Goal: Information Seeking & Learning: Learn about a topic

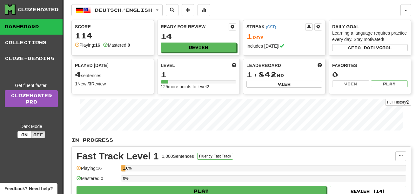
click at [367, 67] on div "Favorites" at bounding box center [370, 65] width 76 height 6
click at [95, 13] on button "Deutsch / English" at bounding box center [116, 10] width 91 height 12
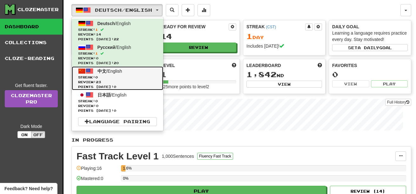
click at [103, 72] on span "中文" at bounding box center [102, 71] width 9 height 5
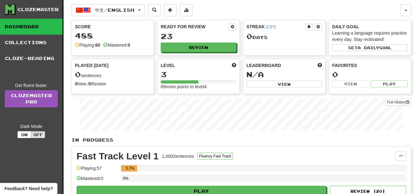
click at [373, 173] on div "5.7%" at bounding box center [263, 170] width 285 height 10
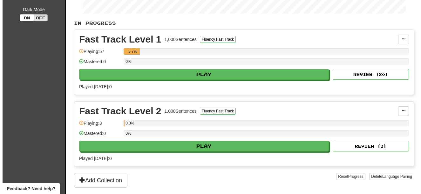
scroll to position [120, 0]
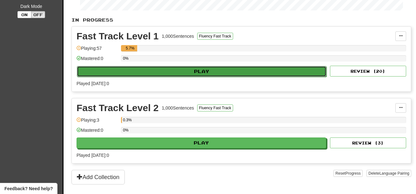
click at [233, 72] on button "Play" at bounding box center [202, 71] width 250 height 11
select select "**"
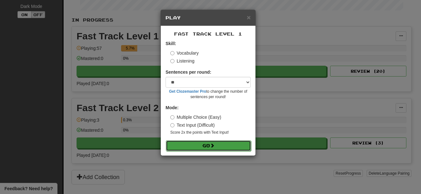
click at [222, 146] on button "Go" at bounding box center [208, 145] width 85 height 11
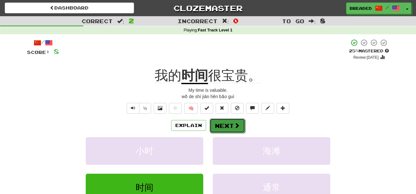
click at [235, 127] on span at bounding box center [237, 126] width 6 height 6
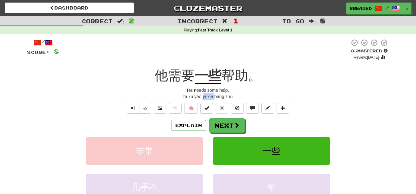
drag, startPoint x: 214, startPoint y: 96, endPoint x: 202, endPoint y: 97, distance: 11.4
click at [202, 97] on div "tā xū yào yī xiē bāng zhù" at bounding box center [208, 96] width 362 height 6
click at [220, 75] on u "一些" at bounding box center [208, 76] width 27 height 16
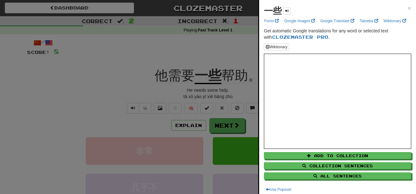
click at [196, 68] on div at bounding box center [208, 97] width 416 height 194
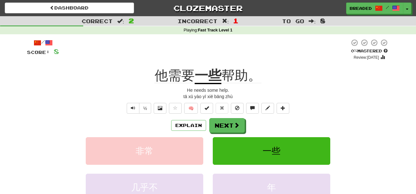
click at [232, 74] on span "帮助。" at bounding box center [241, 75] width 40 height 15
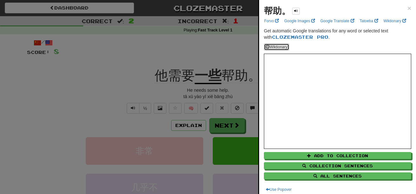
click at [270, 51] on button "Wiktionary" at bounding box center [276, 47] width 25 height 7
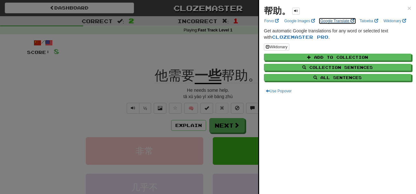
click at [339, 22] on link "Google Translate" at bounding box center [338, 20] width 38 height 7
click at [247, 90] on div at bounding box center [208, 97] width 416 height 194
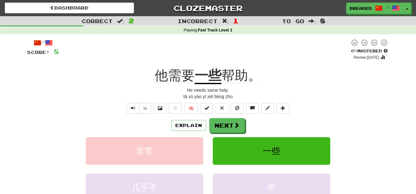
click at [172, 74] on span "他需要" at bounding box center [175, 75] width 40 height 15
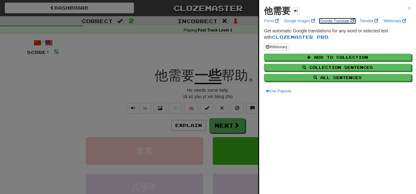
click at [331, 23] on link "Google Translate" at bounding box center [338, 20] width 38 height 7
click at [408, 8] on span "×" at bounding box center [410, 7] width 4 height 7
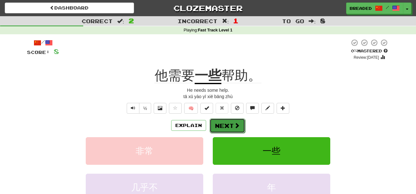
click at [234, 125] on span at bounding box center [237, 126] width 6 height 6
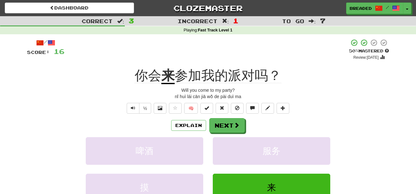
click at [359, 116] on div "/ Score: 16 + 8 50 % Mastered Review: 2025-08-26 你会 来 参加我的派对吗？ Will you come to…" at bounding box center [208, 136] width 362 height 195
click at [229, 127] on button "Next" at bounding box center [228, 126] width 36 height 15
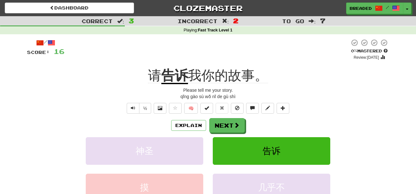
click at [172, 75] on u "告诉" at bounding box center [174, 76] width 27 height 16
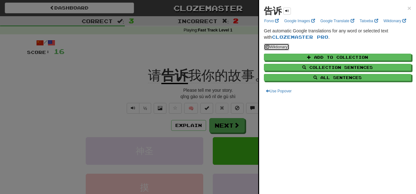
click at [281, 51] on button "Wiktionary" at bounding box center [276, 47] width 25 height 7
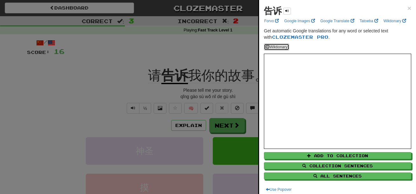
click at [283, 51] on button "Wiktionary" at bounding box center [276, 47] width 25 height 7
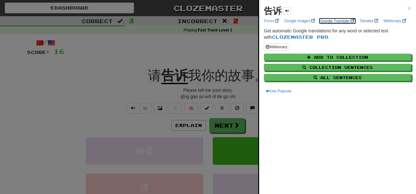
click at [336, 19] on link "Google Translate" at bounding box center [338, 20] width 38 height 7
click at [237, 37] on div at bounding box center [208, 97] width 416 height 194
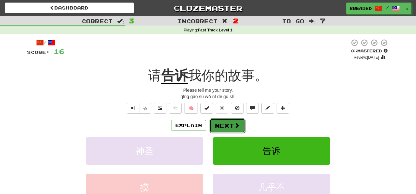
click at [237, 123] on span at bounding box center [237, 126] width 6 height 6
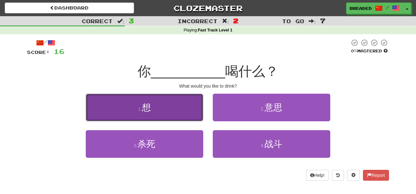
click at [188, 115] on button "1 . 想" at bounding box center [145, 108] width 118 height 28
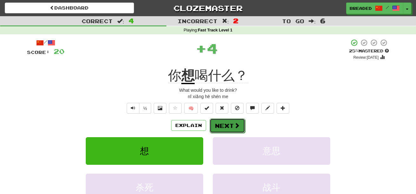
click at [219, 127] on button "Next" at bounding box center [228, 126] width 36 height 15
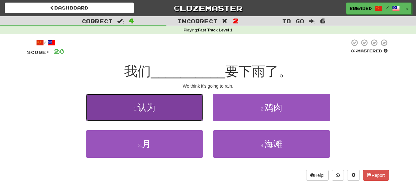
click at [192, 117] on button "1 . 认为" at bounding box center [145, 108] width 118 height 28
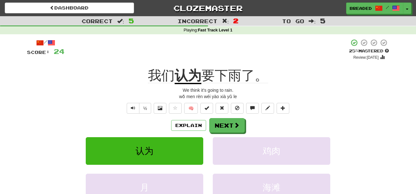
click at [184, 68] on u "认为" at bounding box center [188, 76] width 27 height 16
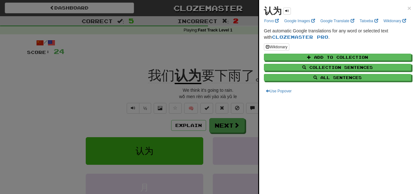
click at [232, 47] on div at bounding box center [208, 97] width 416 height 194
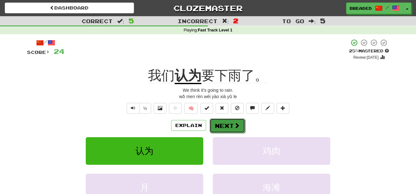
click at [222, 124] on button "Next" at bounding box center [228, 126] width 36 height 15
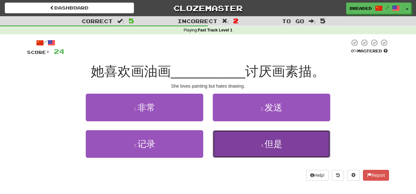
click at [229, 146] on button "4 . 但是" at bounding box center [272, 144] width 118 height 28
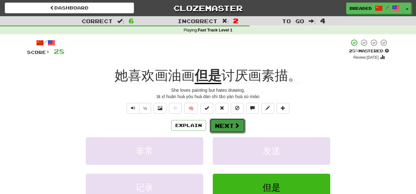
drag, startPoint x: 231, startPoint y: 126, endPoint x: 225, endPoint y: 129, distance: 6.3
click at [225, 129] on button "Next" at bounding box center [228, 126] width 36 height 15
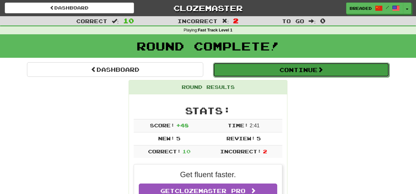
click at [295, 70] on button "Continue" at bounding box center [301, 70] width 176 height 15
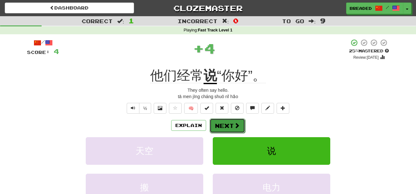
click at [233, 125] on button "Next" at bounding box center [228, 126] width 36 height 15
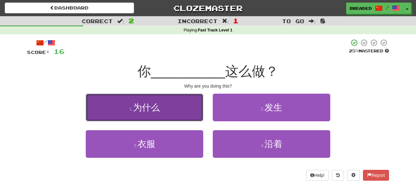
click at [197, 108] on button "1 . 为什么" at bounding box center [145, 108] width 118 height 28
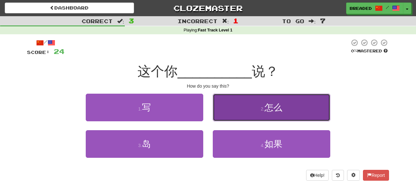
click at [245, 112] on button "2 . 怎么" at bounding box center [272, 108] width 118 height 28
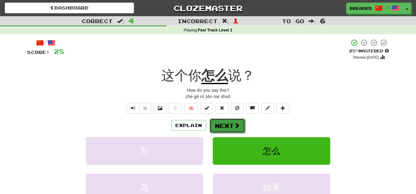
click at [234, 125] on span at bounding box center [237, 126] width 6 height 6
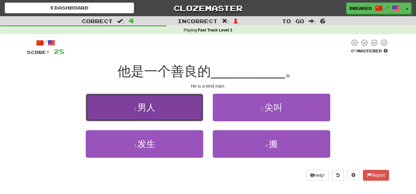
click at [191, 116] on button "1 . 男人" at bounding box center [145, 108] width 118 height 28
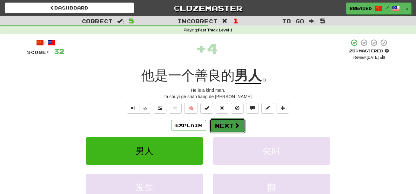
click at [221, 129] on button "Next" at bounding box center [228, 126] width 36 height 15
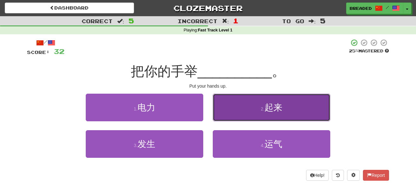
click at [252, 111] on button "2 . 起来" at bounding box center [272, 108] width 118 height 28
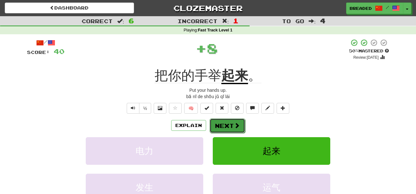
click at [230, 123] on button "Next" at bounding box center [228, 126] width 36 height 15
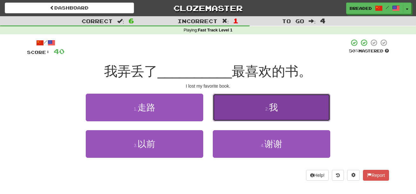
click at [253, 111] on button "2 . 我" at bounding box center [272, 108] width 118 height 28
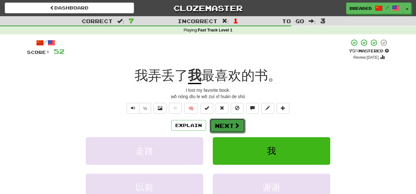
click at [237, 126] on span at bounding box center [237, 126] width 6 height 6
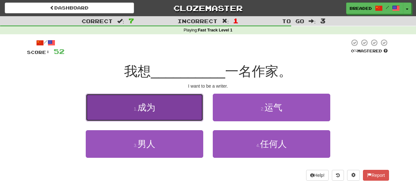
click at [180, 113] on button "1 . 成为" at bounding box center [145, 108] width 118 height 28
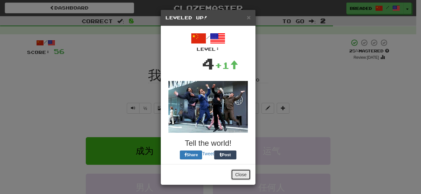
click at [241, 169] on button "Close" at bounding box center [241, 174] width 20 height 11
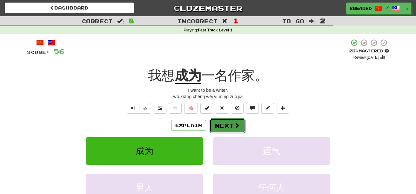
click at [235, 126] on span at bounding box center [237, 126] width 6 height 6
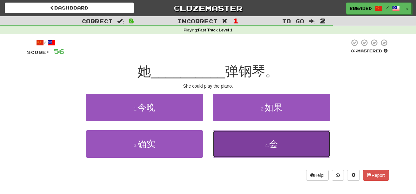
click at [249, 146] on button "4 . 会" at bounding box center [272, 144] width 118 height 28
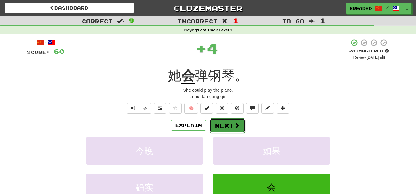
click at [234, 126] on span at bounding box center [237, 126] width 6 height 6
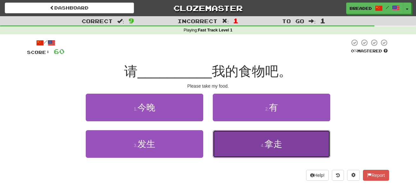
click at [243, 148] on button "4 . 拿走" at bounding box center [272, 144] width 118 height 28
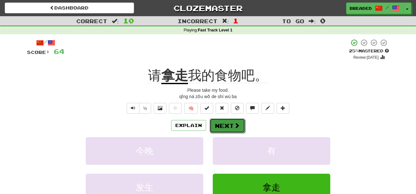
click at [232, 126] on button "Next" at bounding box center [228, 126] width 36 height 15
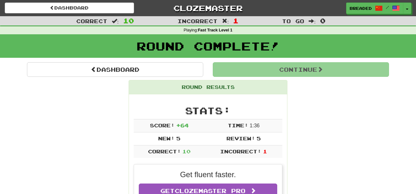
scroll to position [0, 0]
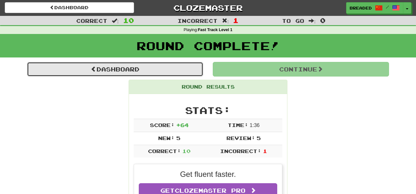
click at [182, 68] on link "Dashboard" at bounding box center [115, 69] width 176 height 15
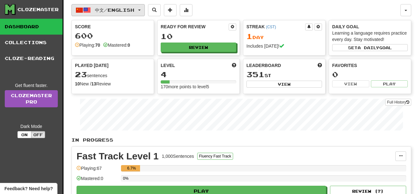
click at [133, 9] on span "中文 / English" at bounding box center [114, 9] width 39 height 5
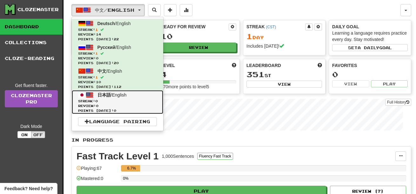
click at [137, 96] on link "日本語 / English Streak: 0 Review: 0 Points today: 0" at bounding box center [118, 102] width 92 height 24
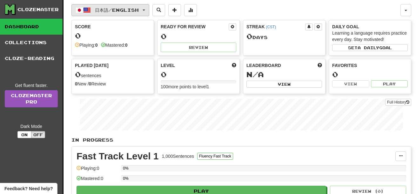
click at [124, 12] on span "日本語 / English" at bounding box center [117, 9] width 44 height 5
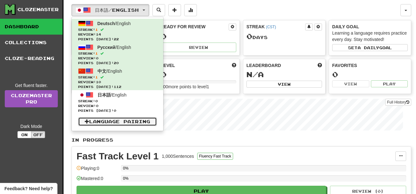
click at [135, 123] on link "Language Pairing" at bounding box center [117, 121] width 79 height 9
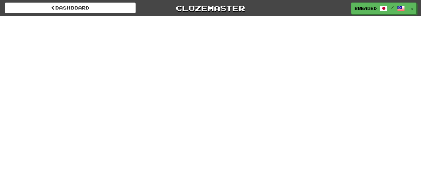
select select "*******"
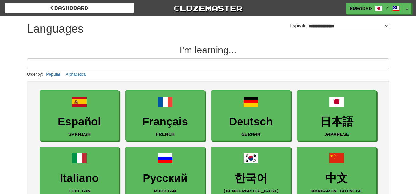
select select "*******"
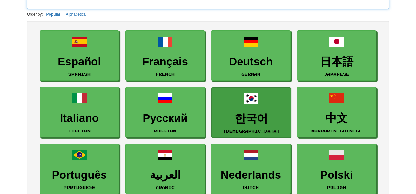
scroll to position [65, 0]
